Goal: Information Seeking & Learning: Learn about a topic

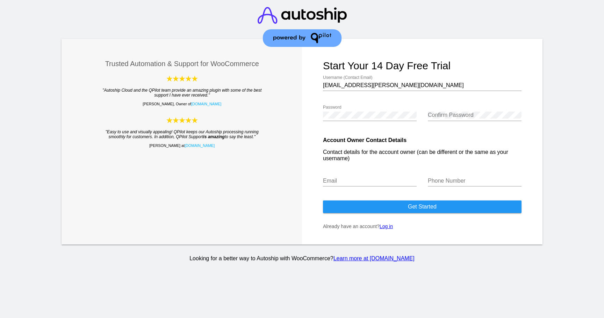
click at [391, 229] on p "Already have an account? Log in" at bounding box center [422, 226] width 198 height 6
click at [390, 229] on link "Log in" at bounding box center [385, 226] width 13 height 6
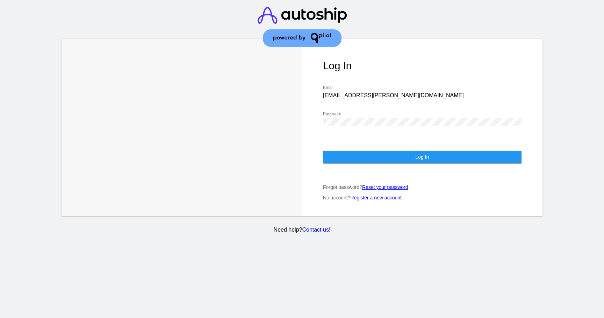
click at [336, 159] on button "Log In" at bounding box center [422, 157] width 198 height 13
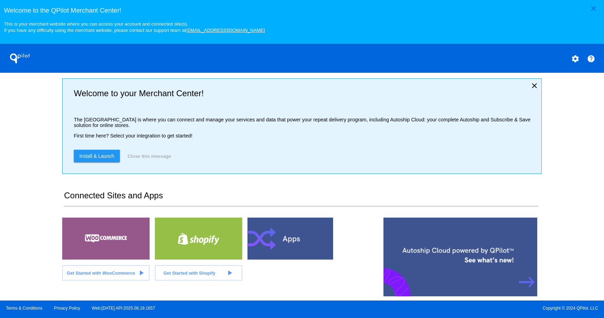
scroll to position [245, 0]
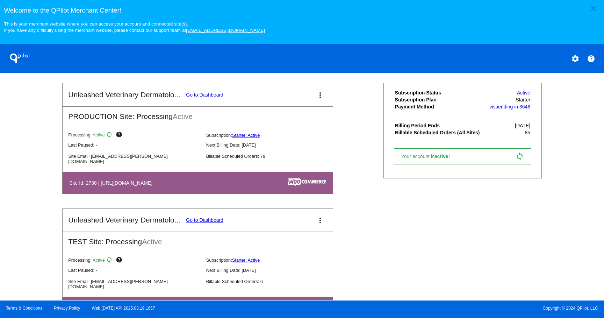
click at [190, 97] on link "Go to Dashboard" at bounding box center [204, 95] width 37 height 6
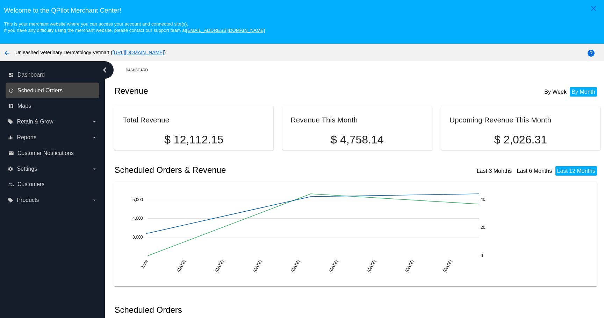
click at [43, 94] on span "Scheduled Orders" at bounding box center [39, 90] width 45 height 6
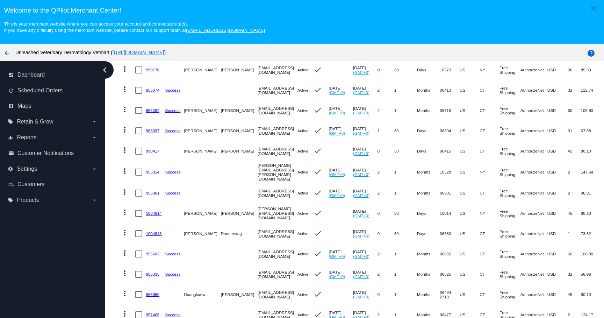
scroll to position [46, 0]
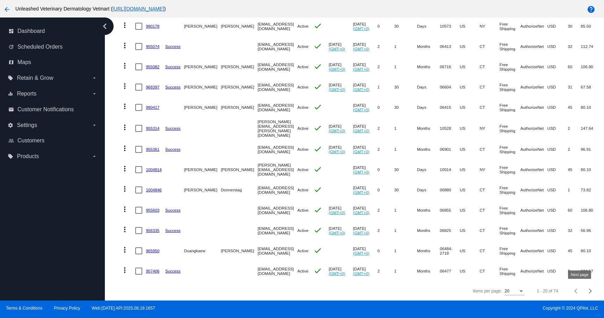
click at [583, 291] on span "Next page" at bounding box center [590, 290] width 14 height 3
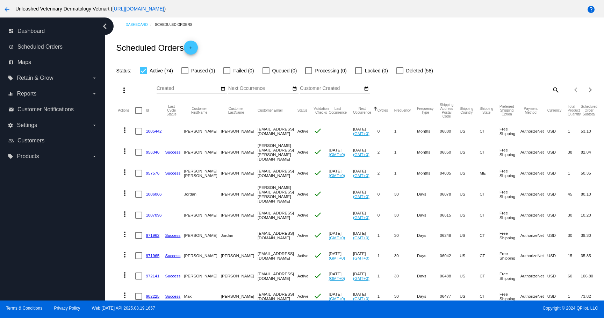
scroll to position [253, 0]
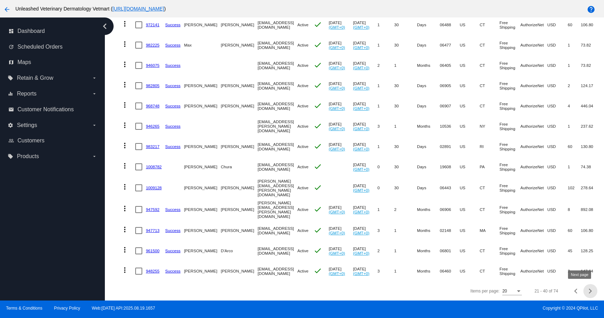
click at [587, 289] on div "Next page" at bounding box center [589, 290] width 5 height 5
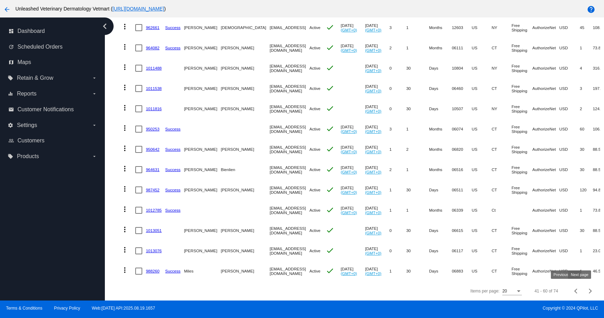
click at [583, 293] on button "Next page" at bounding box center [590, 291] width 14 height 14
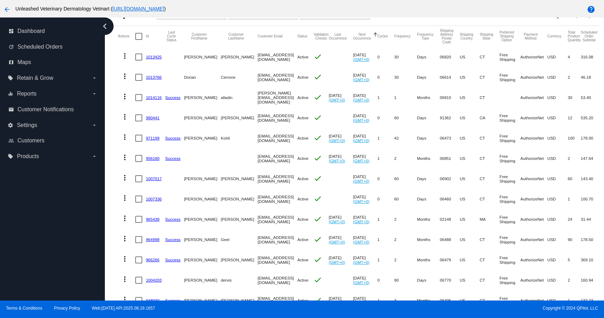
scroll to position [0, 0]
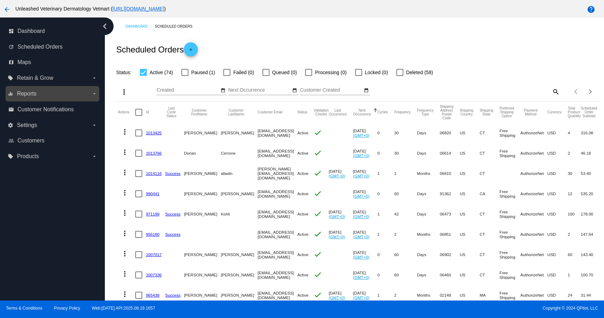
click at [43, 94] on label "equalizer Reports arrow_drop_down" at bounding box center [52, 93] width 89 height 11
click at [0, 0] on input "equalizer Reports arrow_drop_down" at bounding box center [0, 0] width 0 height 0
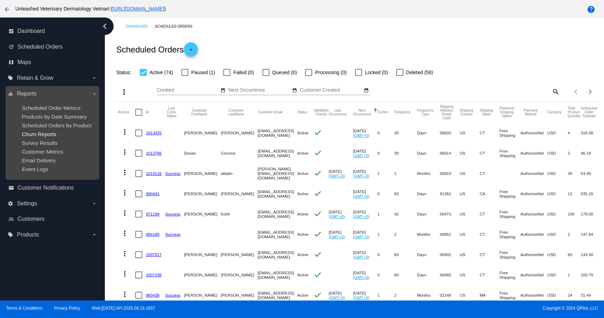
click at [42, 133] on span "Churn Reports" at bounding box center [39, 134] width 35 height 6
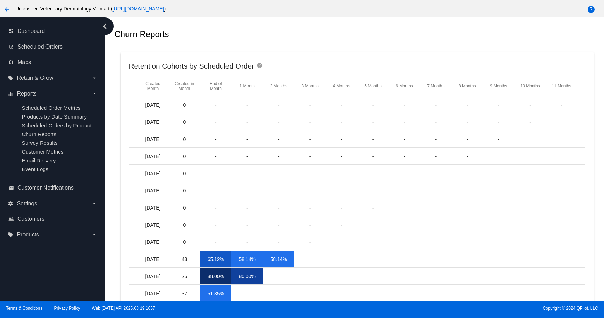
scroll to position [97, 0]
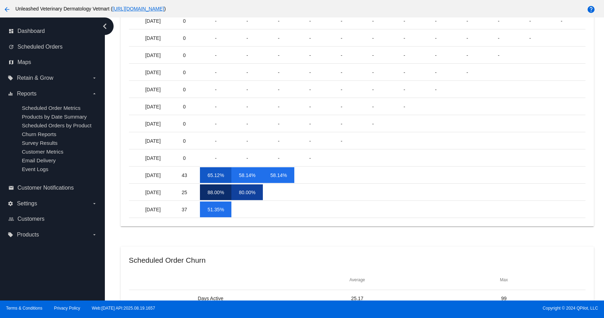
click at [209, 212] on mat-cell "51.35%" at bounding box center [215, 209] width 31 height 16
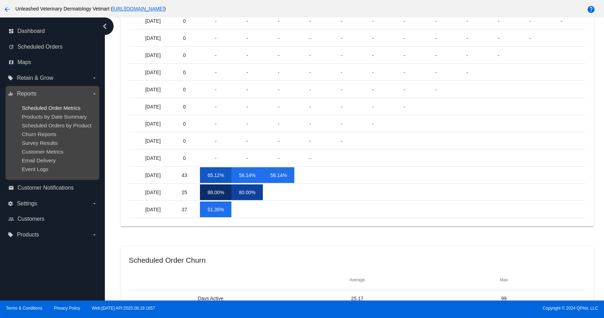
click at [41, 109] on span "Scheduled Order Metrics" at bounding box center [51, 108] width 59 height 6
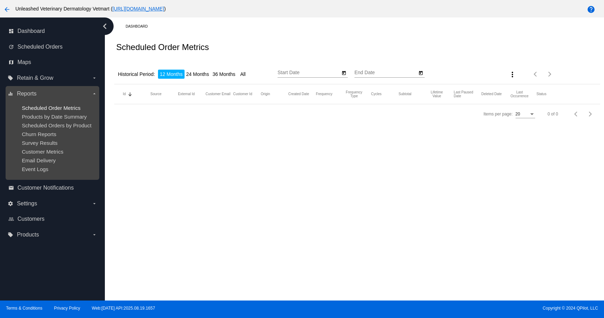
type input "[DATE]"
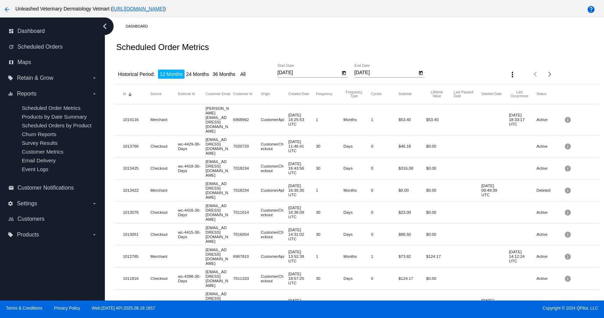
scroll to position [228, 0]
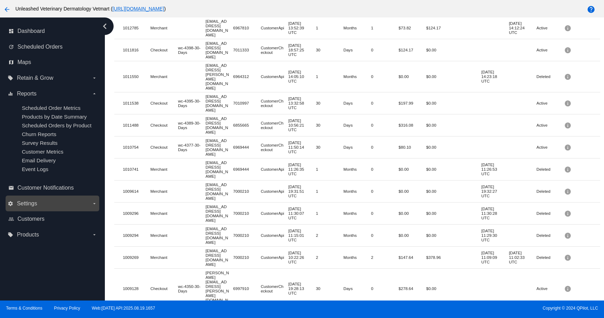
click at [38, 205] on label "settings Settings arrow_drop_down" at bounding box center [52, 203] width 89 height 11
click at [0, 0] on input "settings Settings arrow_drop_down" at bounding box center [0, 0] width 0 height 0
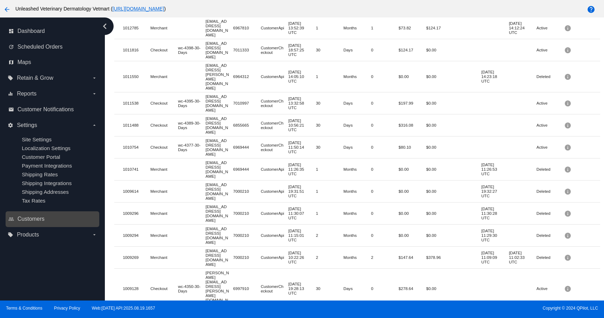
click at [61, 220] on link "people_outline Customers" at bounding box center [52, 218] width 89 height 11
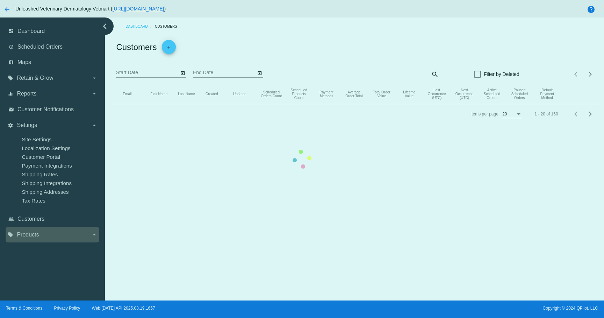
click at [53, 230] on label "local_offer Products arrow_drop_down" at bounding box center [52, 234] width 89 height 11
click at [0, 0] on input "local_offer Products arrow_drop_down" at bounding box center [0, 0] width 0 height 0
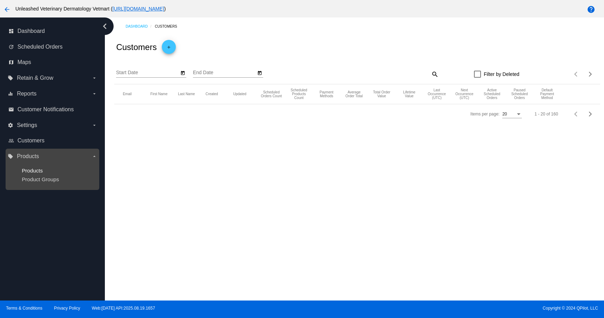
click at [23, 168] on span "Products" at bounding box center [32, 170] width 21 height 6
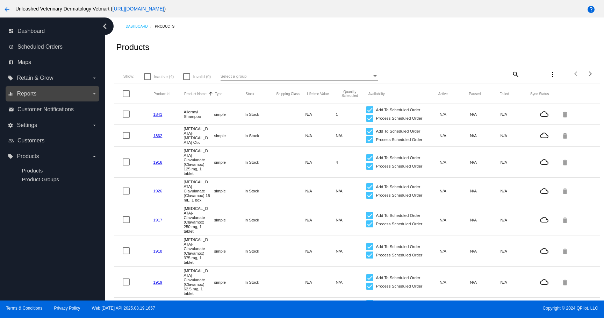
click at [27, 94] on span "Reports" at bounding box center [27, 93] width 20 height 6
click at [0, 0] on input "equalizer Reports arrow_drop_down" at bounding box center [0, 0] width 0 height 0
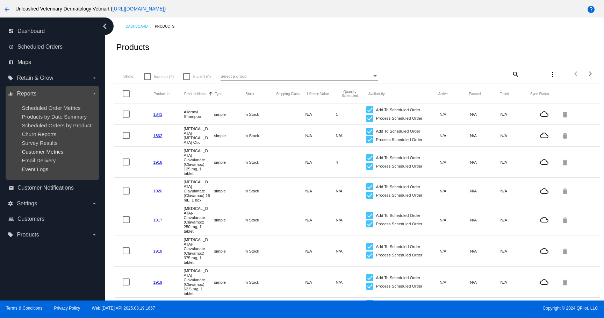
click at [43, 150] on span "Customer Metrics" at bounding box center [43, 151] width 42 height 6
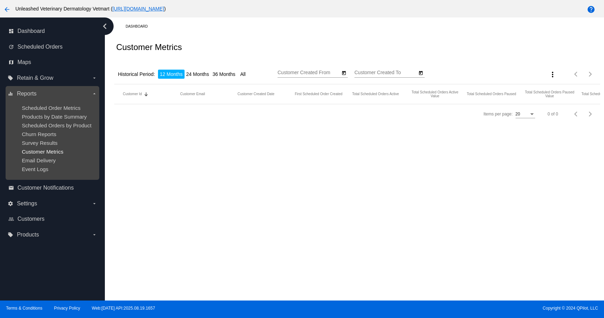
type input "[DATE]"
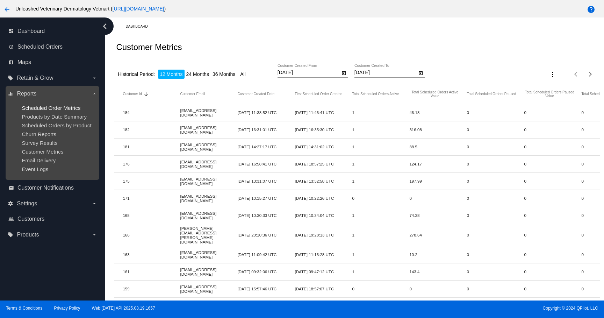
click at [46, 108] on span "Scheduled Order Metrics" at bounding box center [51, 108] width 59 height 6
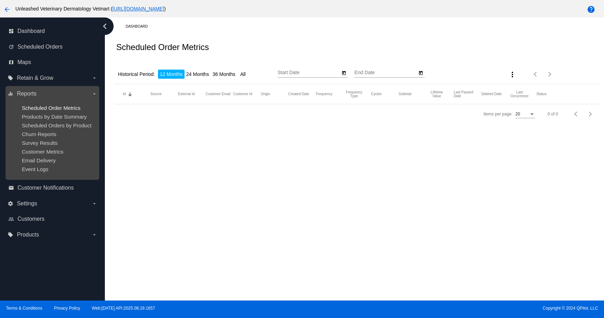
type input "[DATE]"
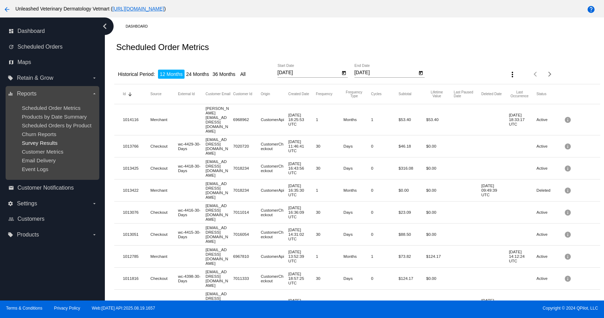
click at [41, 142] on span "Survey Results" at bounding box center [40, 143] width 36 height 6
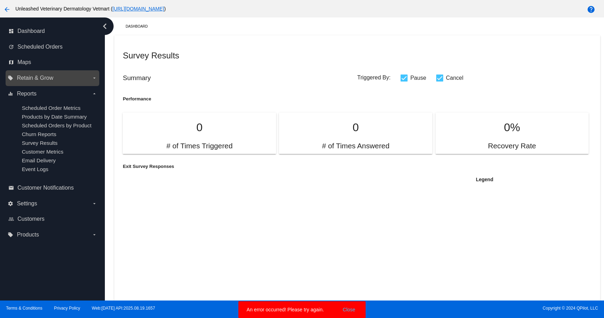
click at [29, 77] on span "Retain & Grow" at bounding box center [35, 78] width 36 height 6
click at [0, 0] on input "local_offer Retain & Grow arrow_drop_down" at bounding box center [0, 0] width 0 height 0
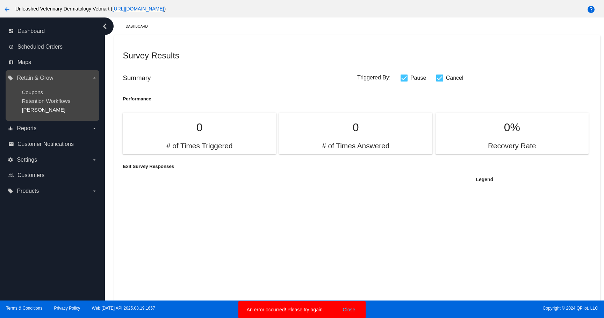
click at [37, 108] on span "[PERSON_NAME]" at bounding box center [44, 110] width 44 height 6
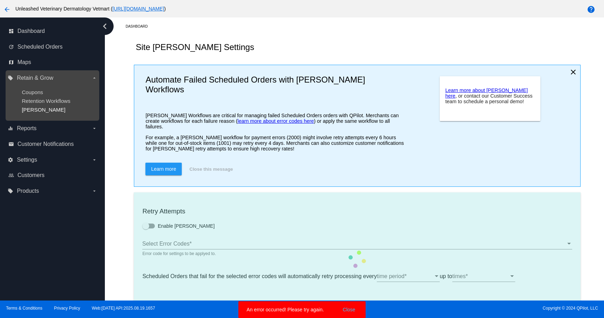
type input "If no changes are made, we will automatically retry processing your {{Scheduled…"
type input "If no changes are made, we will automatically {{DunningAction}} your {{Schedule…"
type input "Your {{ScheduledOrder}} was {{DunningAction}}."
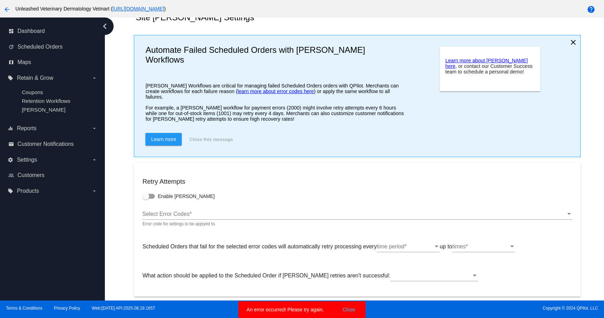
scroll to position [35, 0]
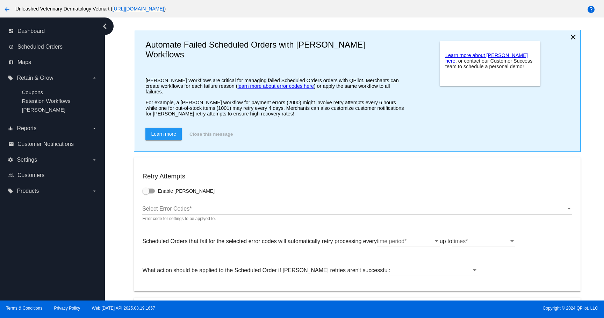
drag, startPoint x: 188, startPoint y: 100, endPoint x: 174, endPoint y: 88, distance: 18.1
click at [174, 88] on div "Automate Failed Scheduled Orders with [PERSON_NAME] Workflows [PERSON_NAME] Wor…" at bounding box center [275, 80] width 260 height 95
drag, startPoint x: 174, startPoint y: 88, endPoint x: 179, endPoint y: 108, distance: 19.8
click at [179, 108] on div "Automate Failed Scheduled Orders with [PERSON_NAME] Workflows [PERSON_NAME] Wor…" at bounding box center [275, 80] width 260 height 95
click at [179, 108] on p "For example, a [PERSON_NAME] workflow for payment errors (2000) might involve r…" at bounding box center [275, 108] width 260 height 17
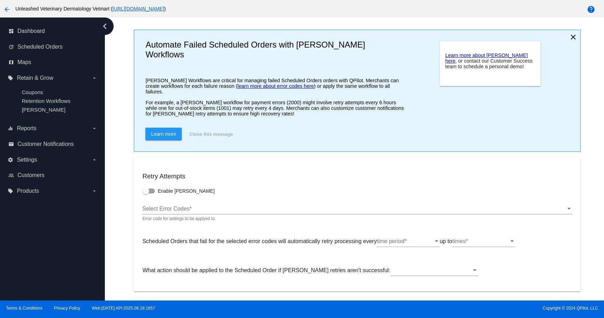
drag, startPoint x: 179, startPoint y: 108, endPoint x: 163, endPoint y: 90, distance: 23.5
click at [163, 100] on p "For example, a [PERSON_NAME] workflow for payment errors (2000) might involve r…" at bounding box center [275, 108] width 260 height 17
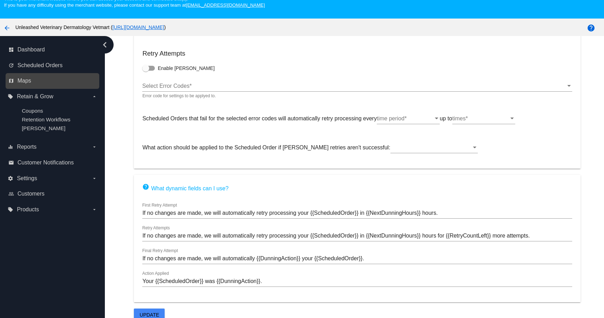
scroll to position [18, 0]
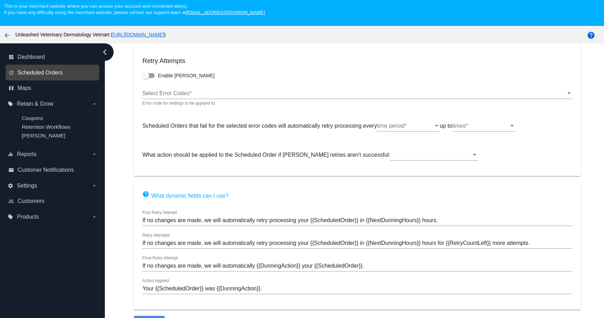
click at [31, 73] on span "Scheduled Orders" at bounding box center [39, 73] width 45 height 6
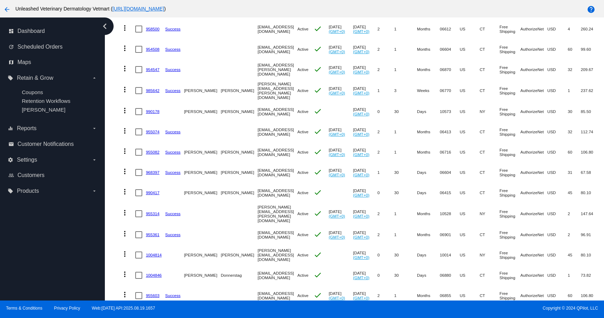
scroll to position [107, 0]
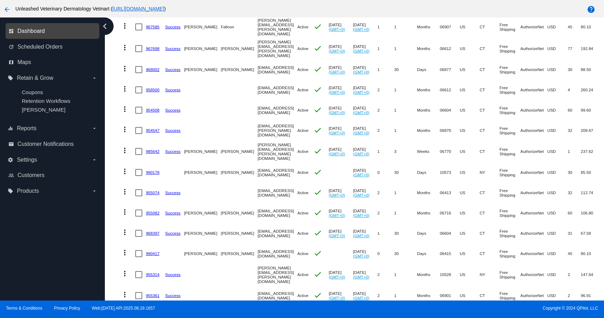
click at [39, 33] on span "Dashboard" at bounding box center [30, 31] width 27 height 6
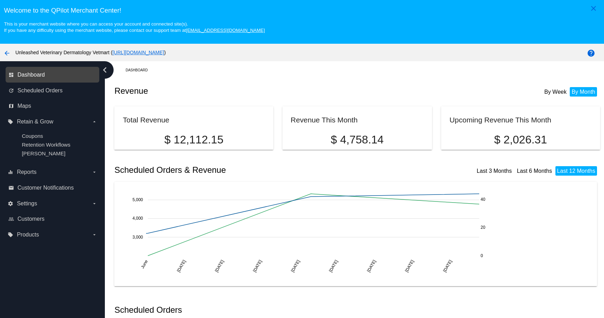
click at [37, 77] on span "Dashboard" at bounding box center [30, 75] width 27 height 6
